Goal: Information Seeking & Learning: Learn about a topic

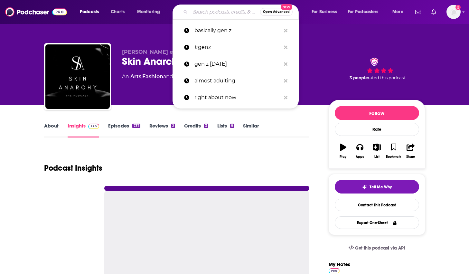
click at [208, 9] on input "Search podcasts, credits, & more..." at bounding box center [225, 12] width 70 height 10
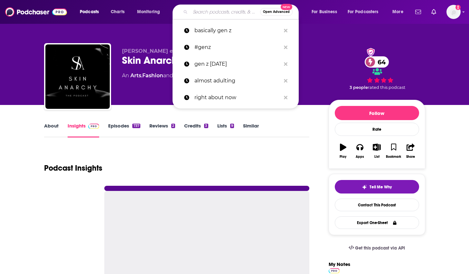
paste input "The Future of Consumer Marketing:"
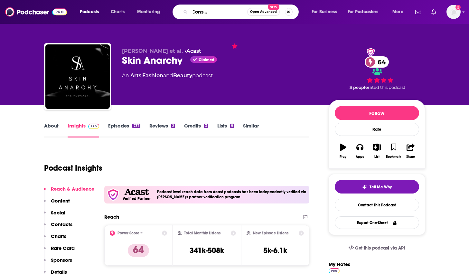
type input "The Future of Consumer Marketing:"
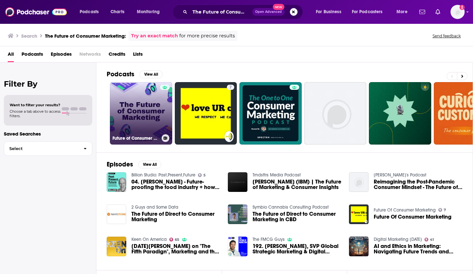
click at [148, 115] on link "Future of Consumer Marketing" at bounding box center [141, 113] width 62 height 62
